Goal: Communication & Community: Answer question/provide support

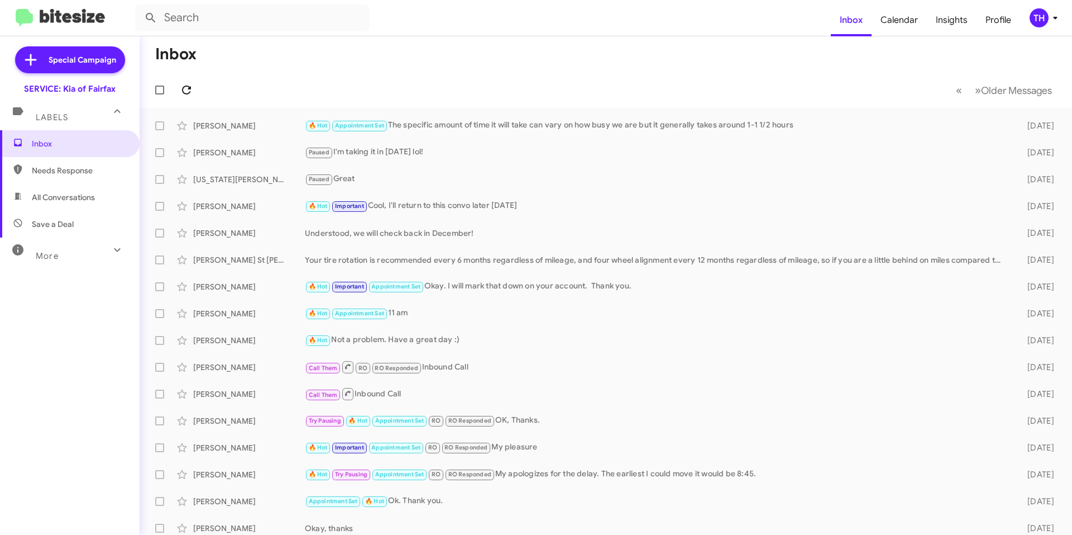
click at [188, 88] on icon at bounding box center [186, 89] width 13 height 13
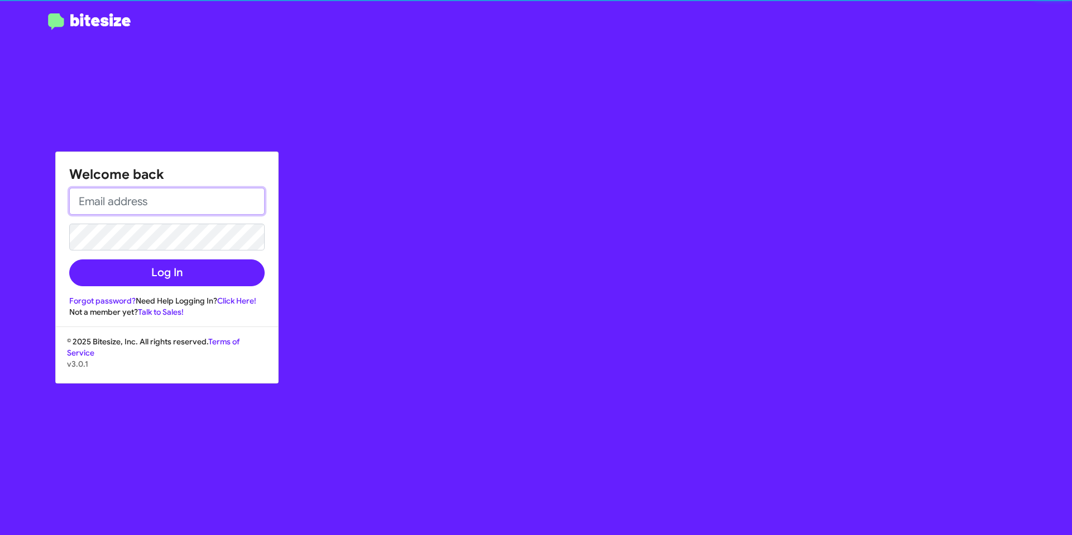
type input "[EMAIL_ADDRESS][DOMAIN_NAME]"
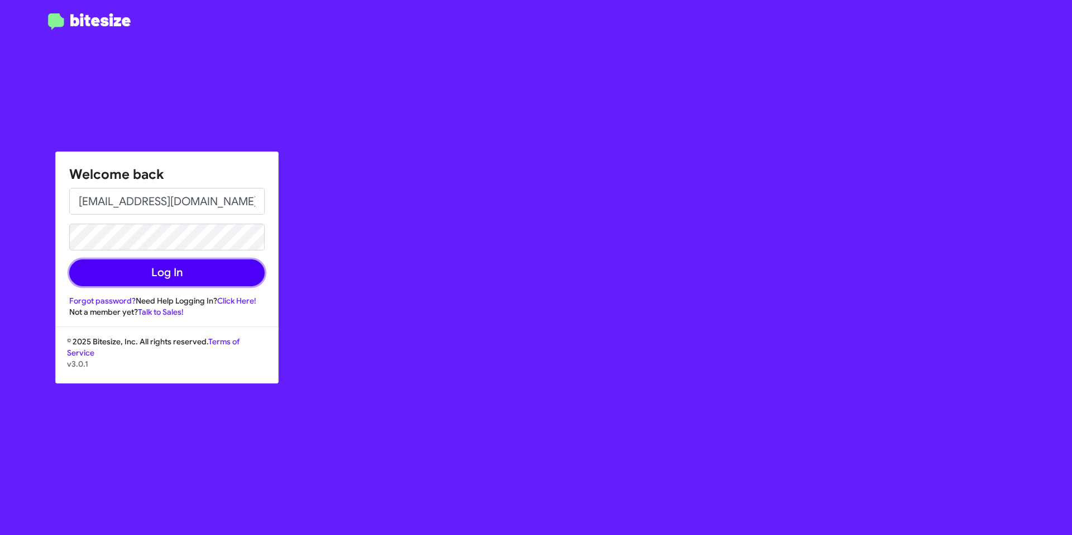
click at [182, 273] on button "Log In" at bounding box center [166, 272] width 195 height 27
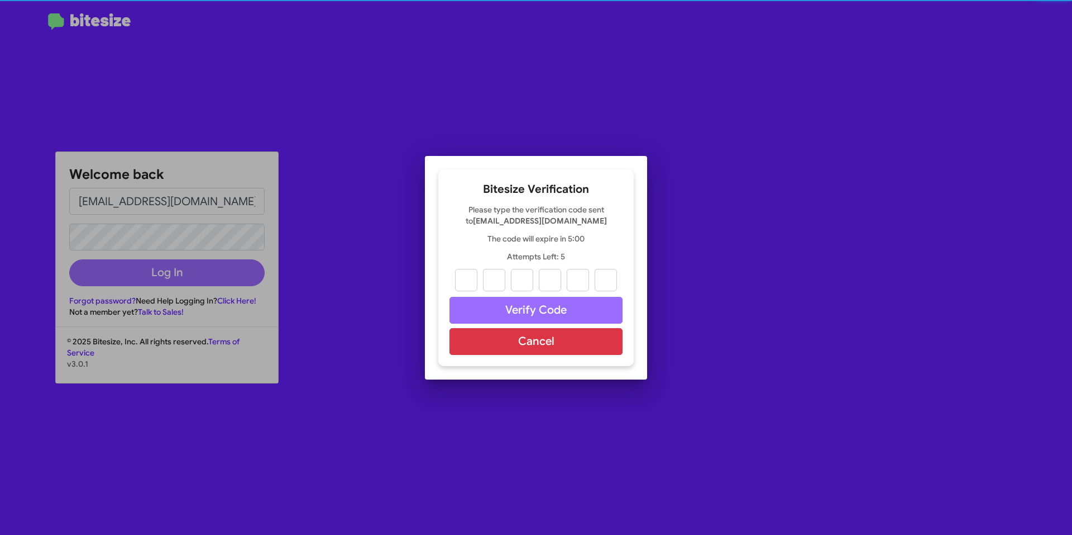
drag, startPoint x: 161, startPoint y: 274, endPoint x: 496, endPoint y: 318, distance: 337.4
click at [161, 274] on div at bounding box center [536, 267] width 1072 height 535
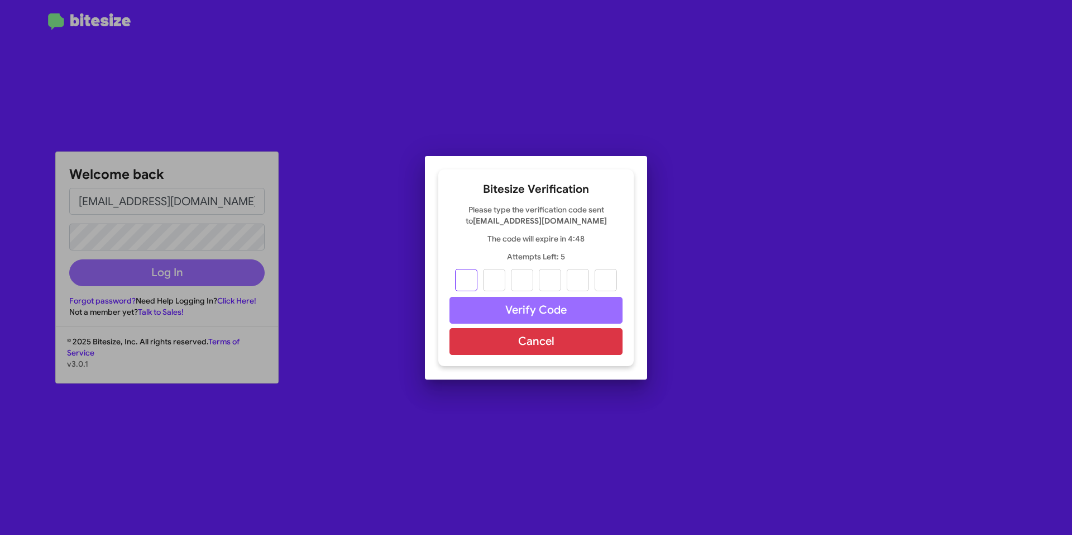
type input "4"
type input "5"
type input "1"
type input "8"
type input "4"
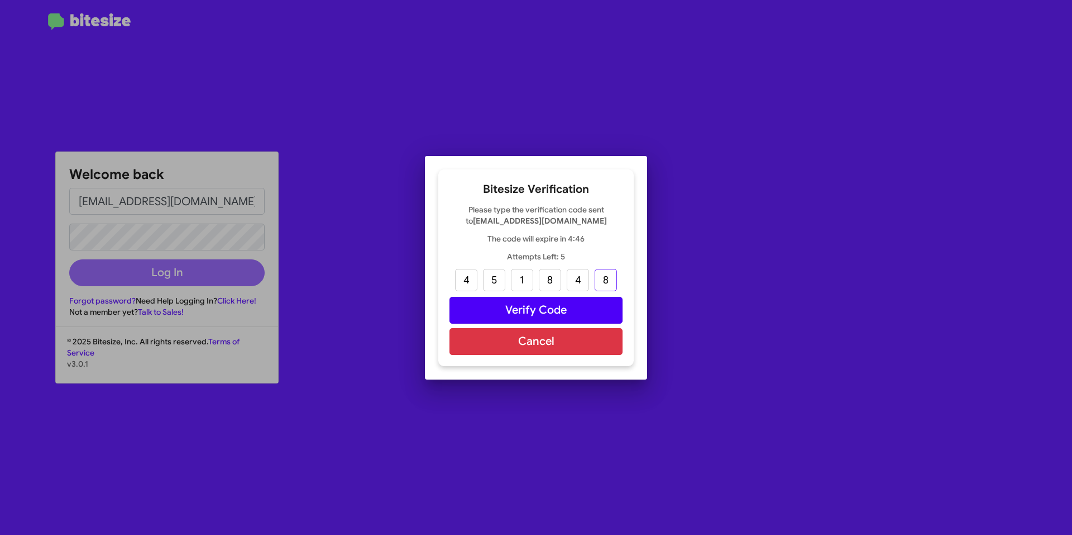
type input "8"
click at [530, 314] on button "Verify Code" at bounding box center [536, 310] width 173 height 27
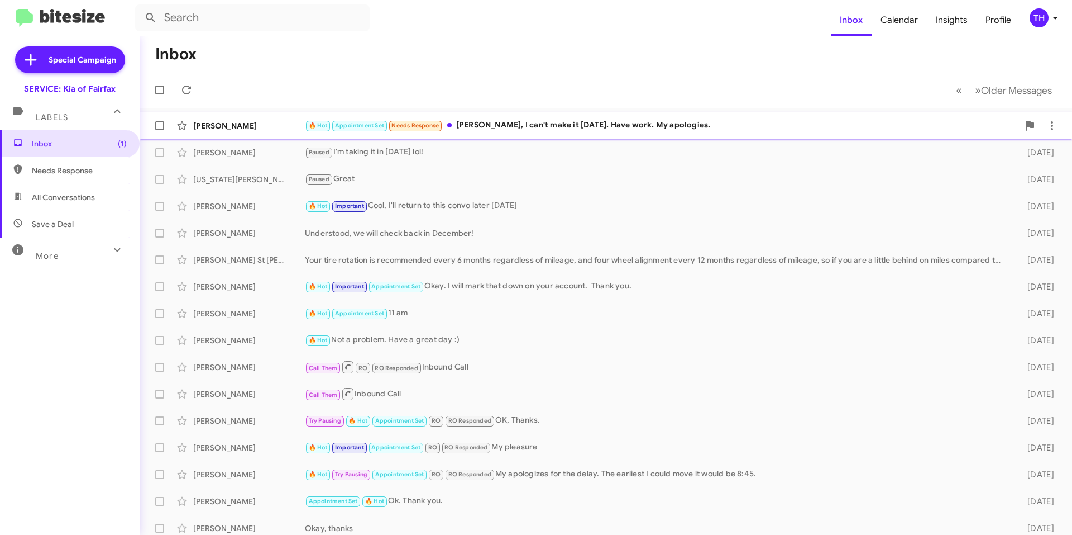
drag, startPoint x: 496, startPoint y: 119, endPoint x: 399, endPoint y: 115, distance: 97.3
click at [495, 120] on div "🔥 Hot Appointment Set Needs Response [PERSON_NAME], I can't make it [DATE]. Hav…" at bounding box center [662, 125] width 714 height 13
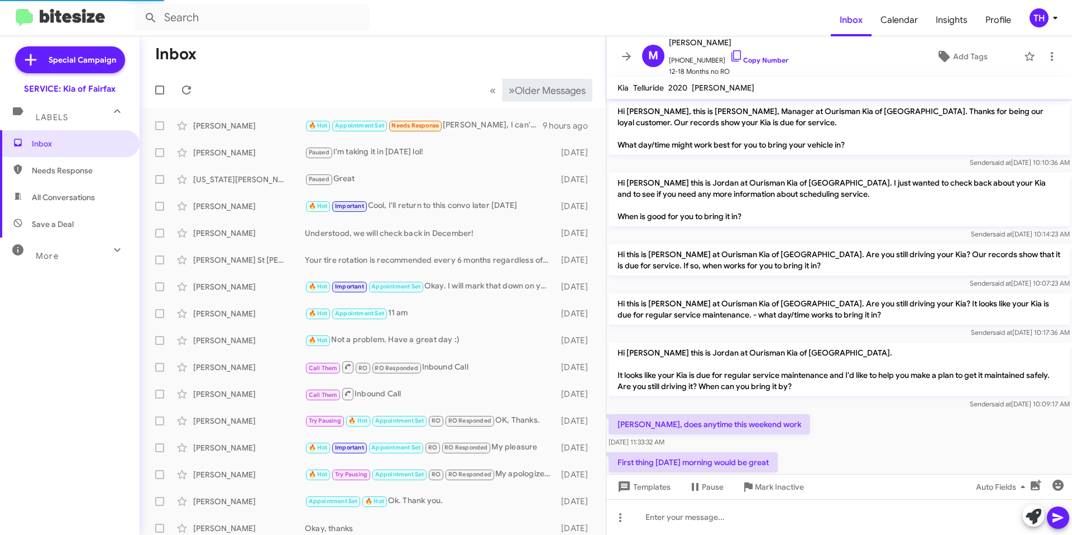
scroll to position [302, 0]
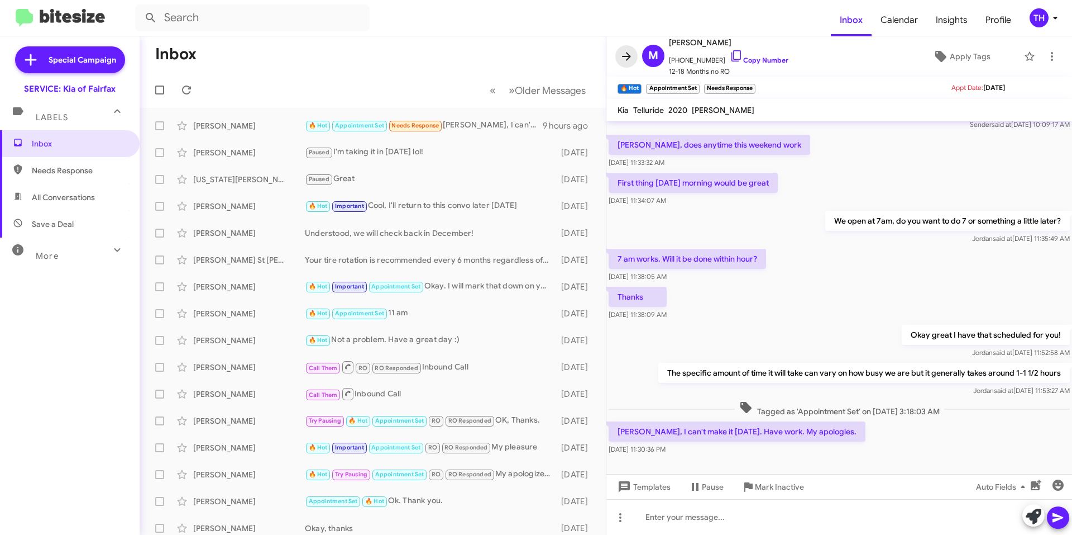
click at [628, 58] on icon at bounding box center [626, 56] width 9 height 8
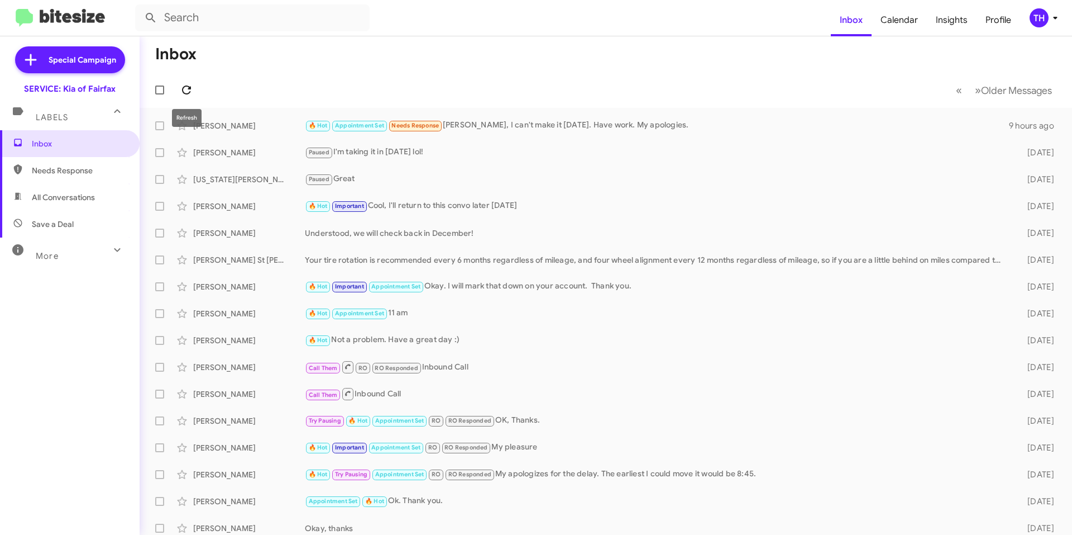
click at [194, 85] on span at bounding box center [186, 89] width 22 height 13
click at [196, 91] on span at bounding box center [186, 89] width 22 height 13
click at [187, 79] on button at bounding box center [186, 90] width 22 height 22
click at [192, 89] on icon at bounding box center [186, 89] width 13 height 13
click at [186, 92] on icon at bounding box center [186, 89] width 13 height 13
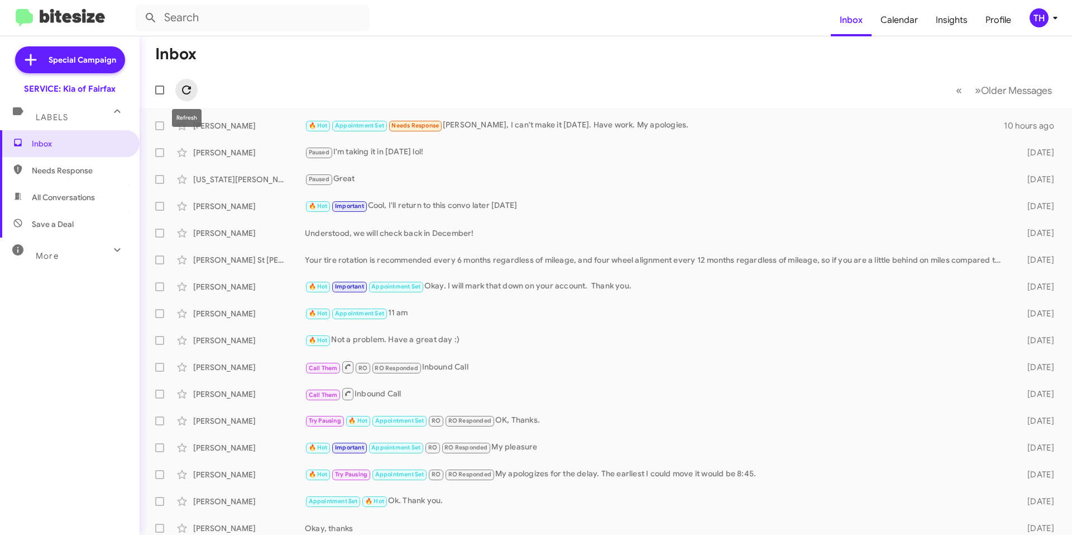
click at [181, 95] on icon at bounding box center [186, 89] width 13 height 13
click at [184, 84] on icon at bounding box center [186, 89] width 13 height 13
click at [182, 90] on icon at bounding box center [186, 89] width 13 height 13
click at [189, 77] on mat-toolbar-row "« Previous » Next Older Messages" at bounding box center [606, 90] width 933 height 36
click at [178, 93] on span at bounding box center [186, 89] width 22 height 13
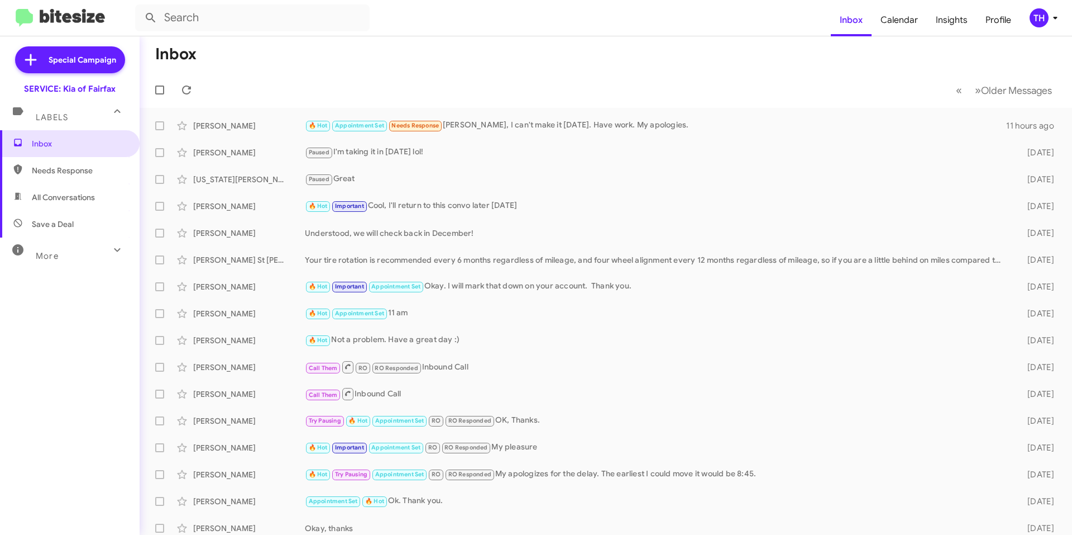
click at [179, 68] on mat-toolbar-row "Inbox" at bounding box center [606, 54] width 933 height 36
click at [185, 82] on button at bounding box center [186, 90] width 22 height 22
click at [187, 91] on icon at bounding box center [186, 89] width 13 height 13
